Goal: Task Accomplishment & Management: Manage account settings

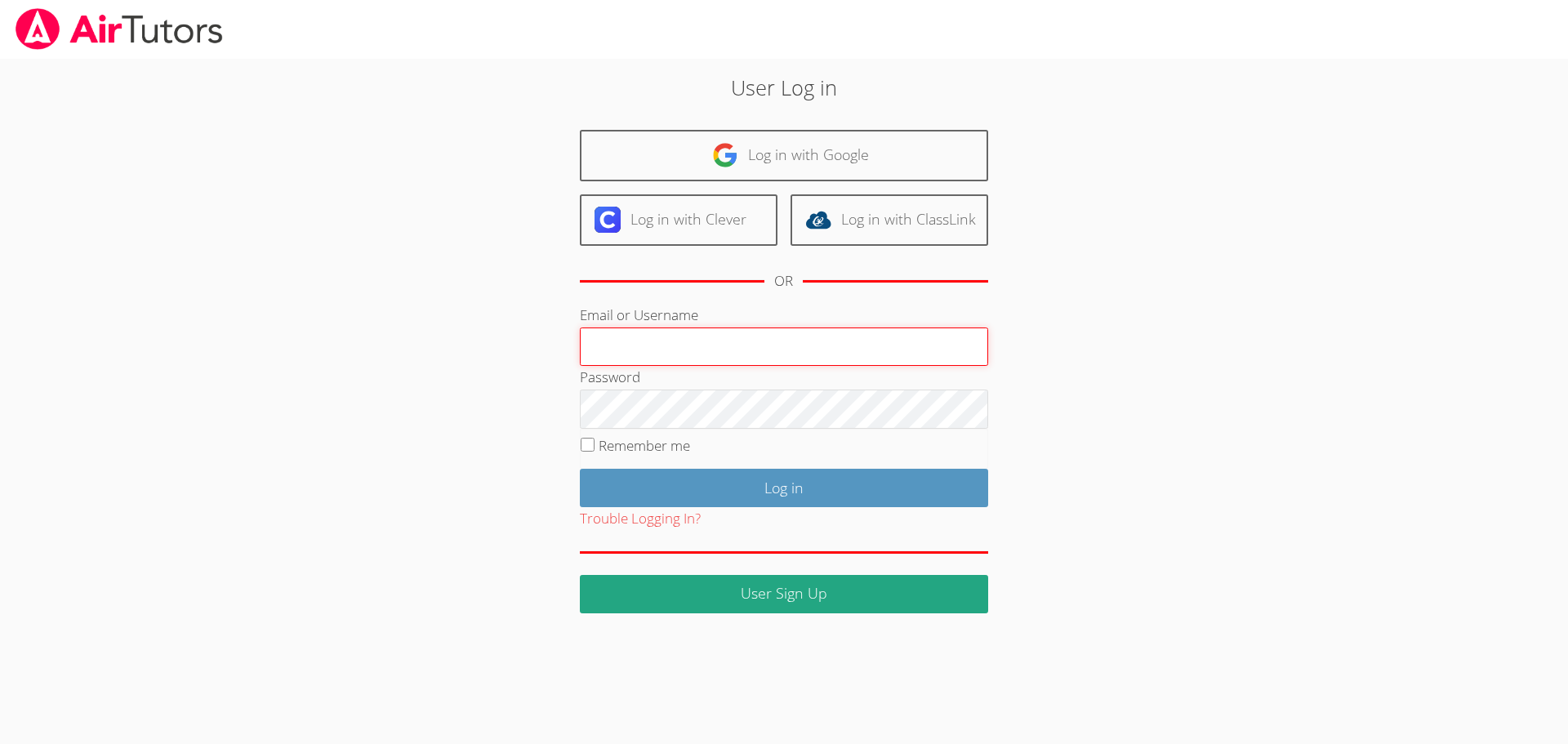
type input "[PERSON_NAME][EMAIL_ADDRESS][DOMAIN_NAME]"
click at [587, 441] on input "Remember me" at bounding box center [587, 445] width 14 height 14
checkbox input "true"
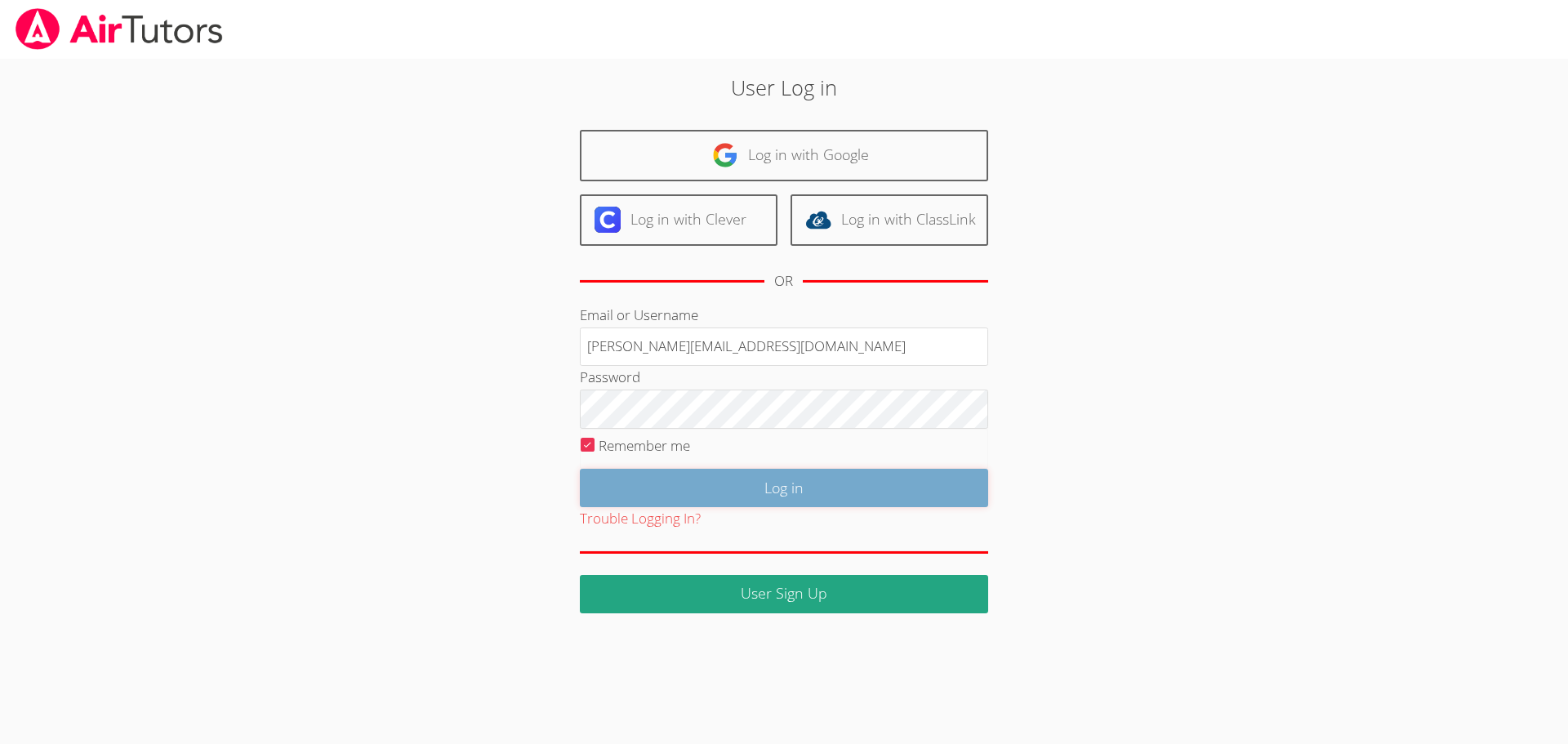
click at [647, 487] on input "Log in" at bounding box center [784, 488] width 408 height 39
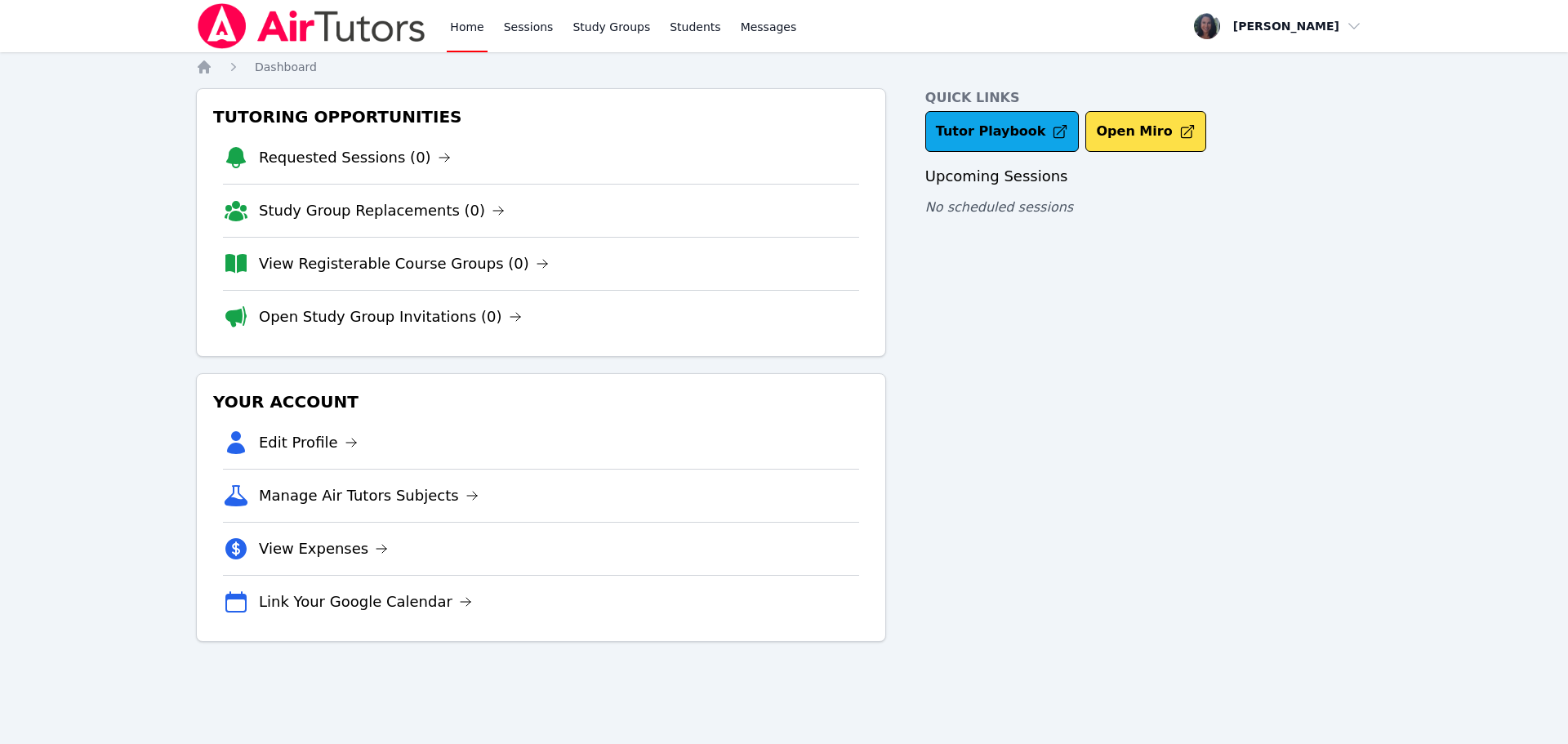
click at [142, 419] on div "Home Sessions Study Groups Students Messages Open user menu Maria Summers Open …" at bounding box center [784, 372] width 1568 height 744
click at [202, 71] on icon "Breadcrumb" at bounding box center [204, 67] width 13 height 13
